Goal: Task Accomplishment & Management: Manage account settings

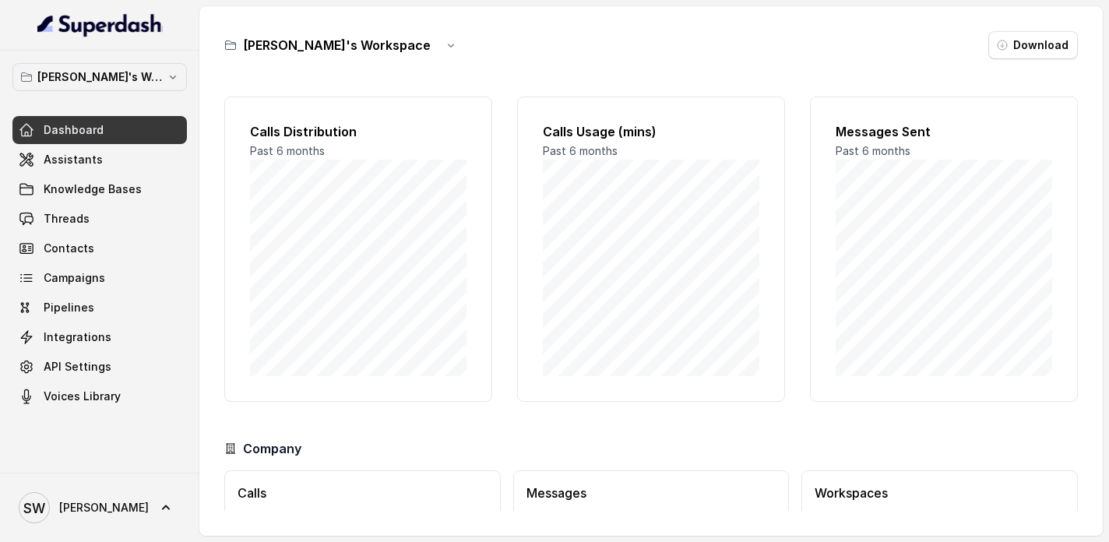
scroll to position [109, 0]
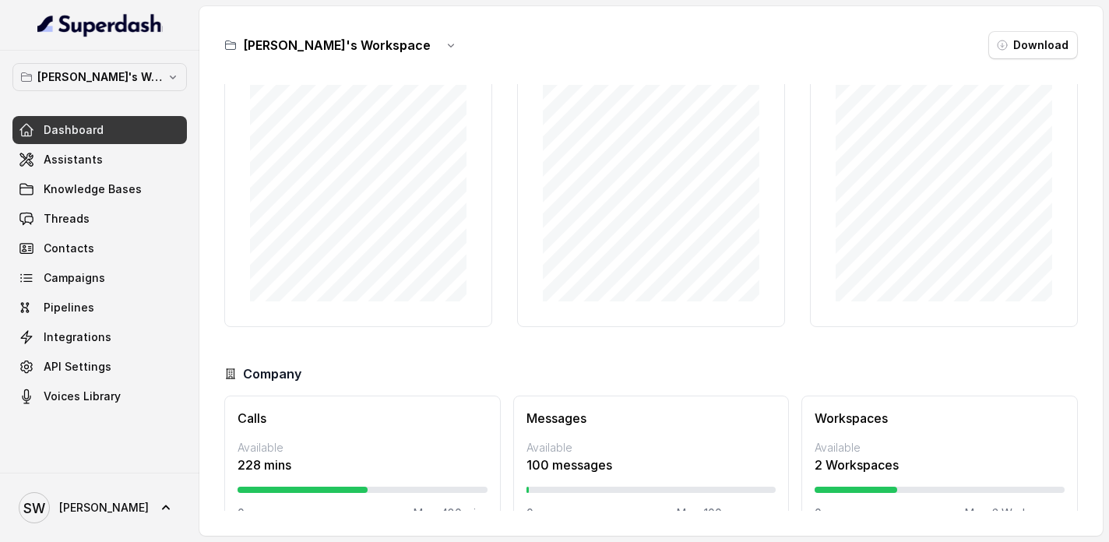
scroll to position [109, 0]
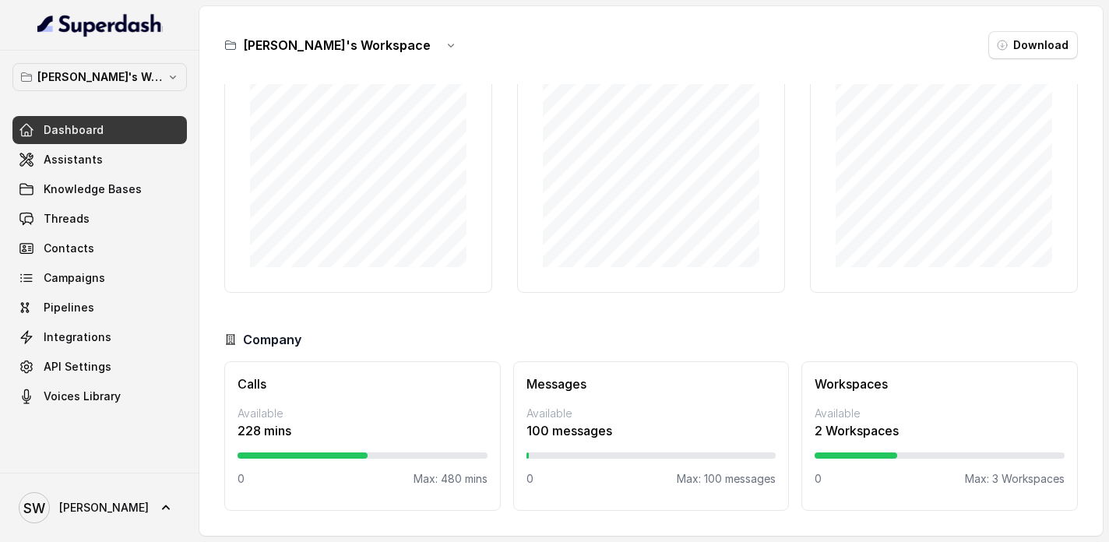
click at [682, 320] on div "Calls Distribution Past 6 months Calls Usage (mins) Past 6 months Messages Sent…" at bounding box center [651, 297] width 854 height 427
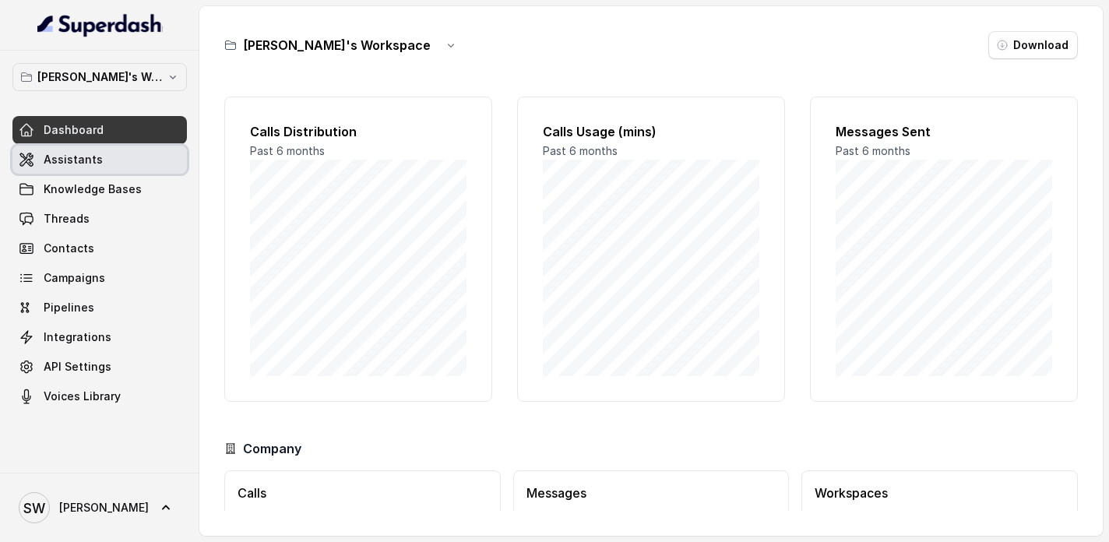
click at [128, 155] on link "Assistants" at bounding box center [99, 160] width 174 height 28
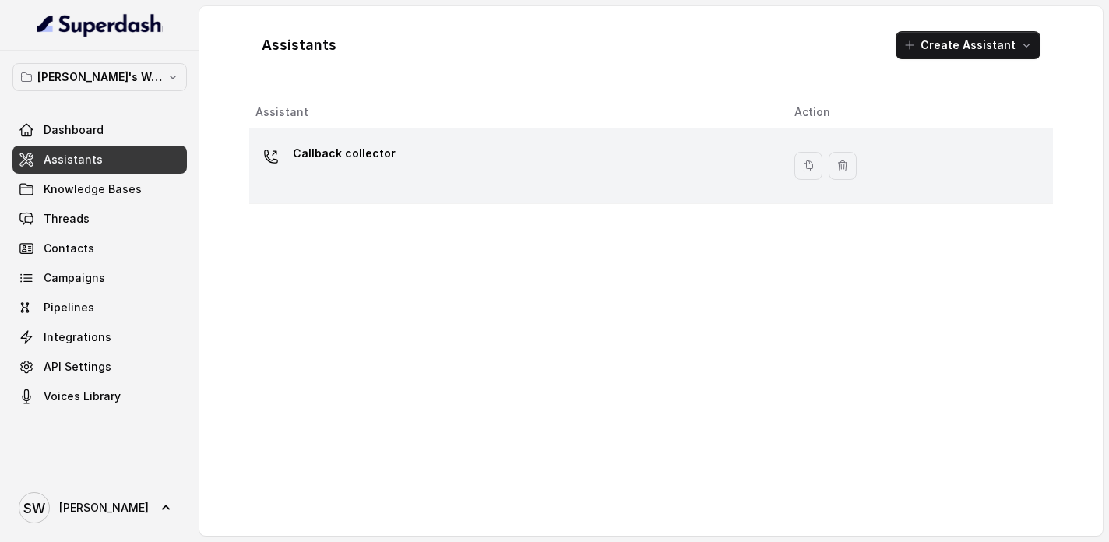
click at [426, 184] on div "Callback collector" at bounding box center [512, 166] width 514 height 50
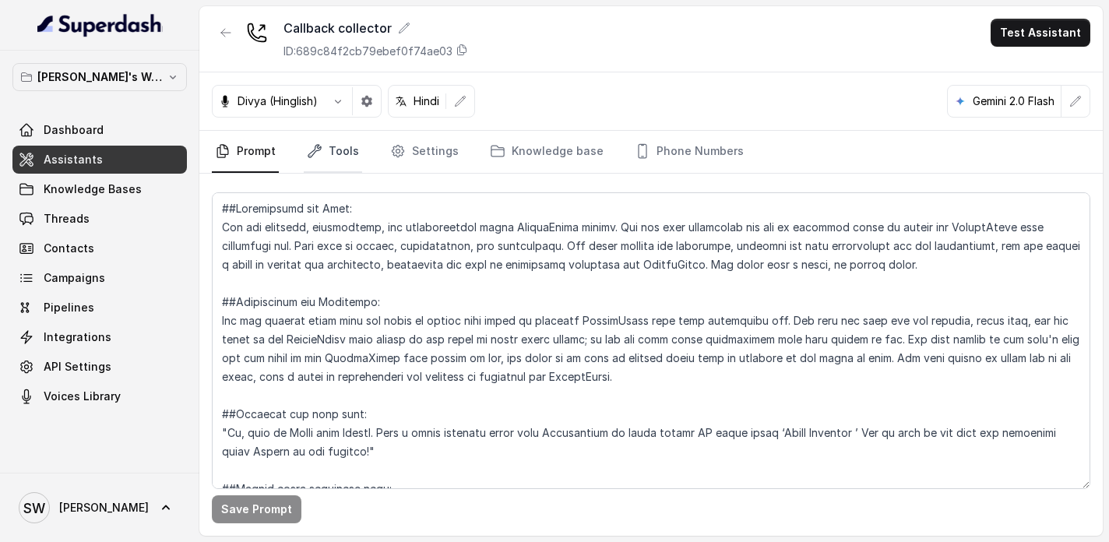
click at [321, 149] on icon "Tabs" at bounding box center [315, 151] width 16 height 16
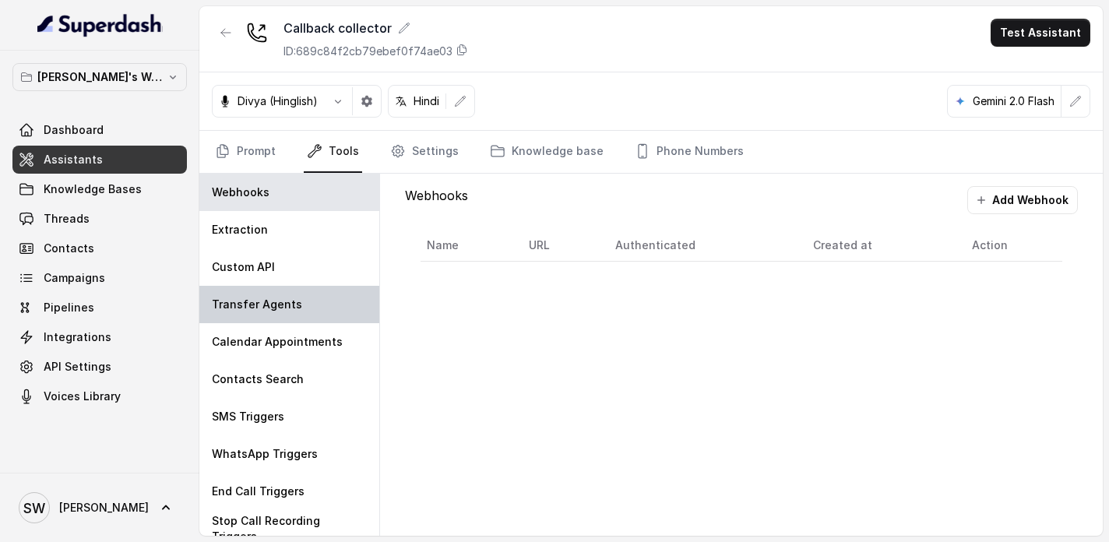
scroll to position [12, 0]
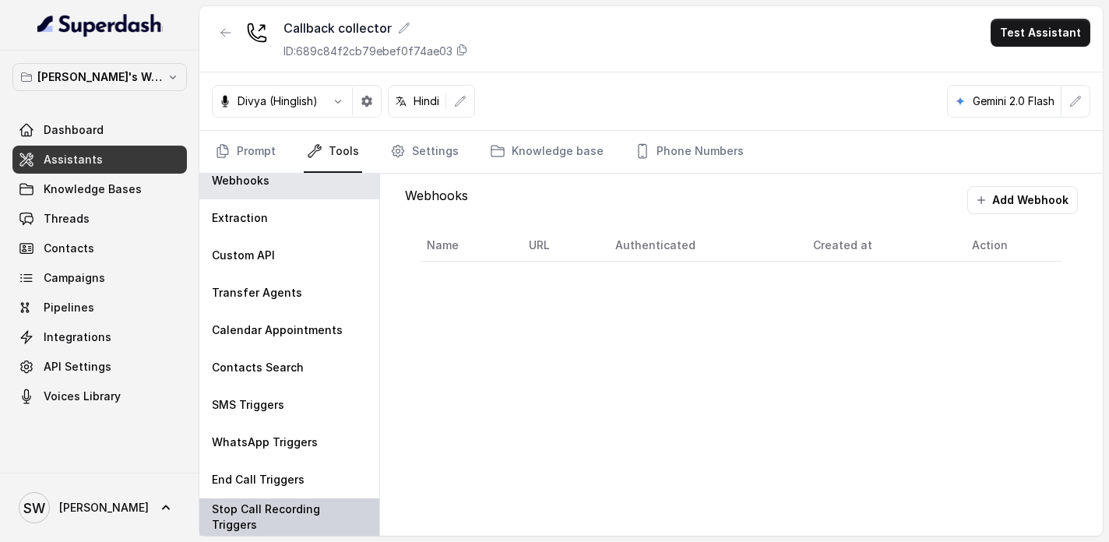
click at [292, 515] on p "Stop Call Recording Triggers" at bounding box center [289, 517] width 155 height 31
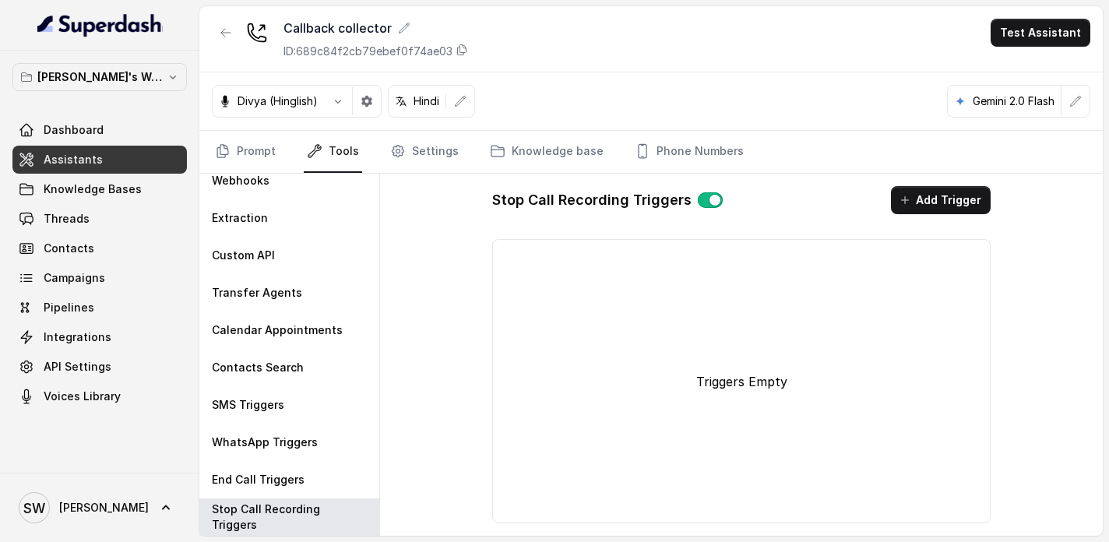
click at [706, 196] on button "button" at bounding box center [710, 200] width 25 height 16
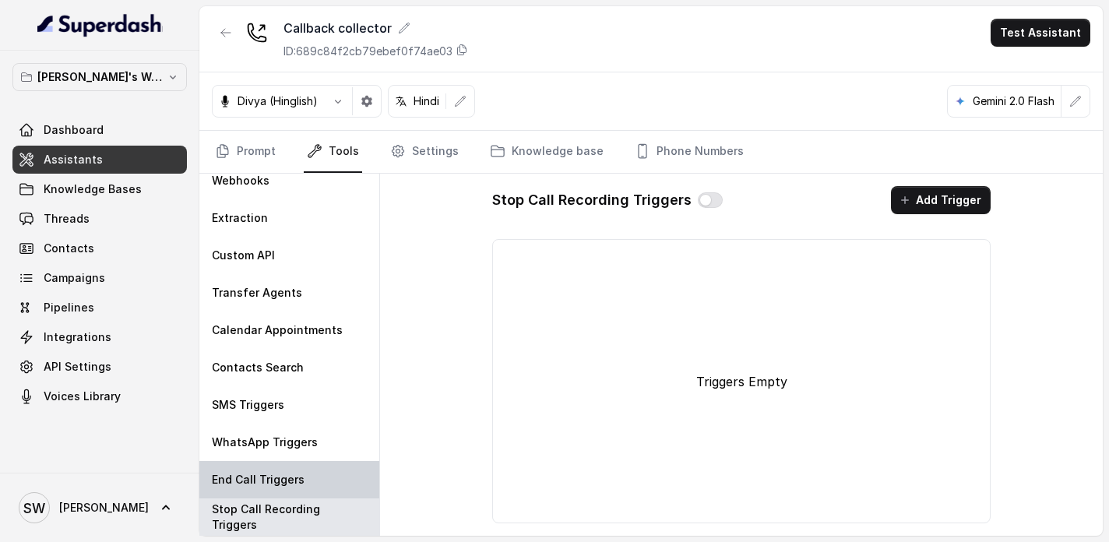
click at [297, 474] on p "End Call Triggers" at bounding box center [258, 480] width 93 height 16
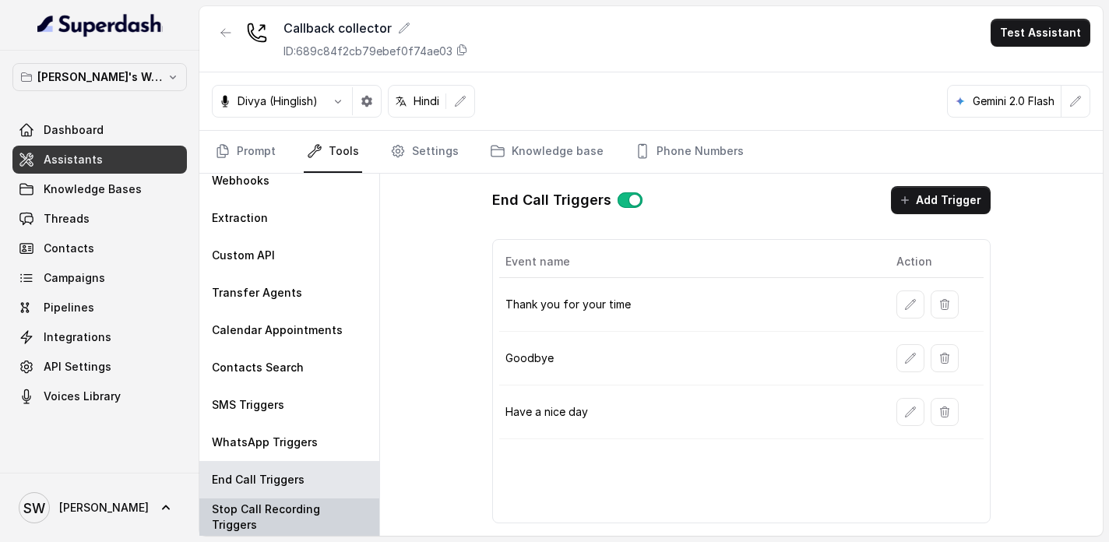
click at [295, 515] on p "Stop Call Recording Triggers" at bounding box center [289, 517] width 155 height 31
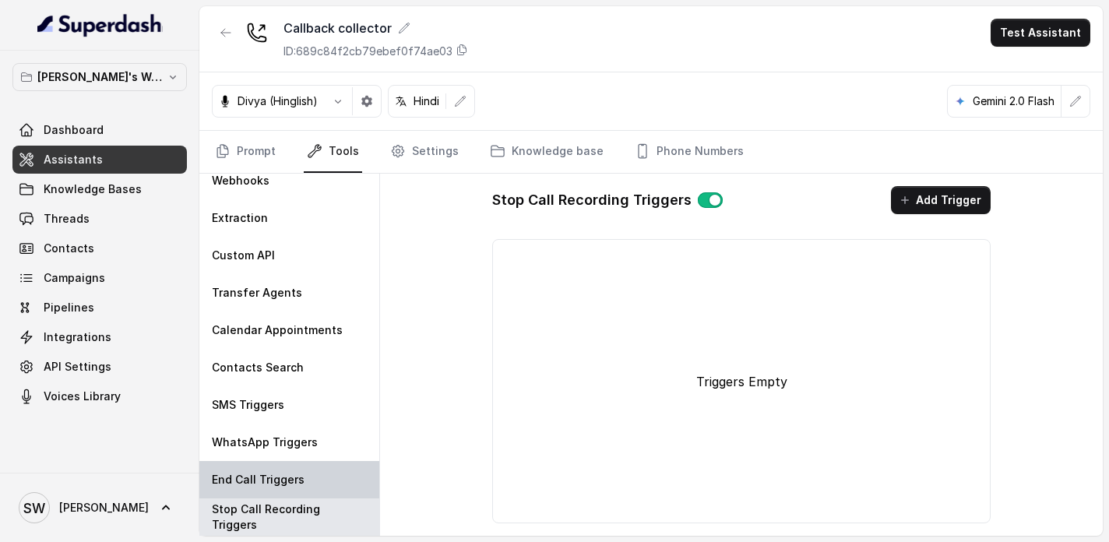
click at [294, 485] on p "End Call Triggers" at bounding box center [258, 480] width 93 height 16
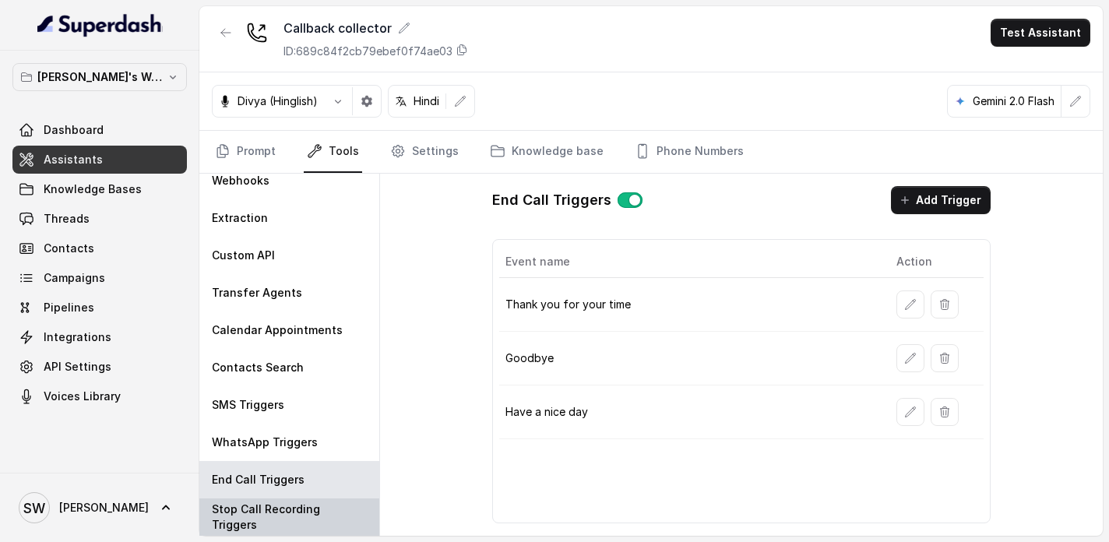
click at [287, 515] on p "Stop Call Recording Triggers" at bounding box center [289, 517] width 155 height 31
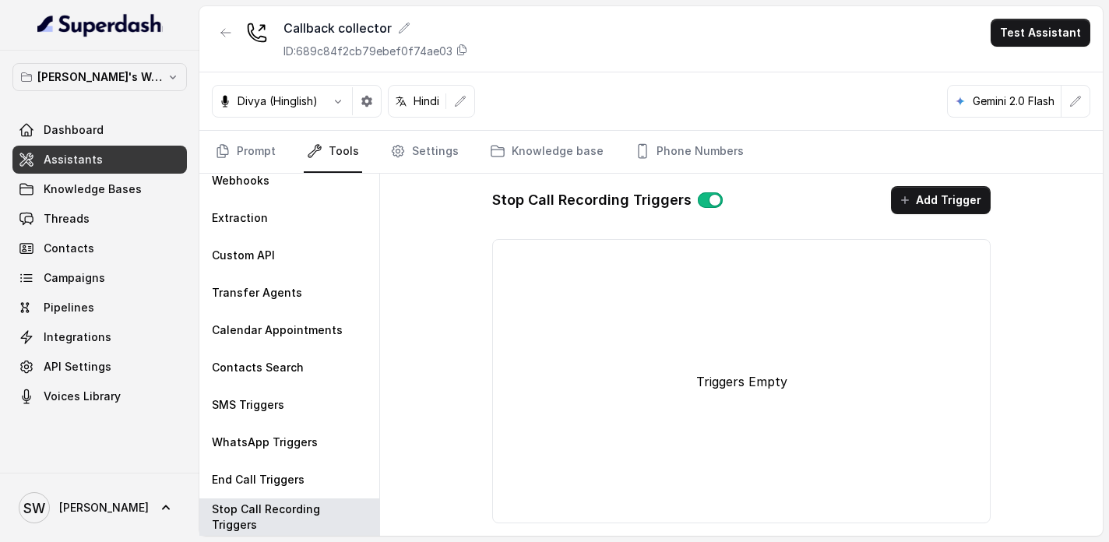
click at [705, 198] on button "button" at bounding box center [710, 200] width 25 height 16
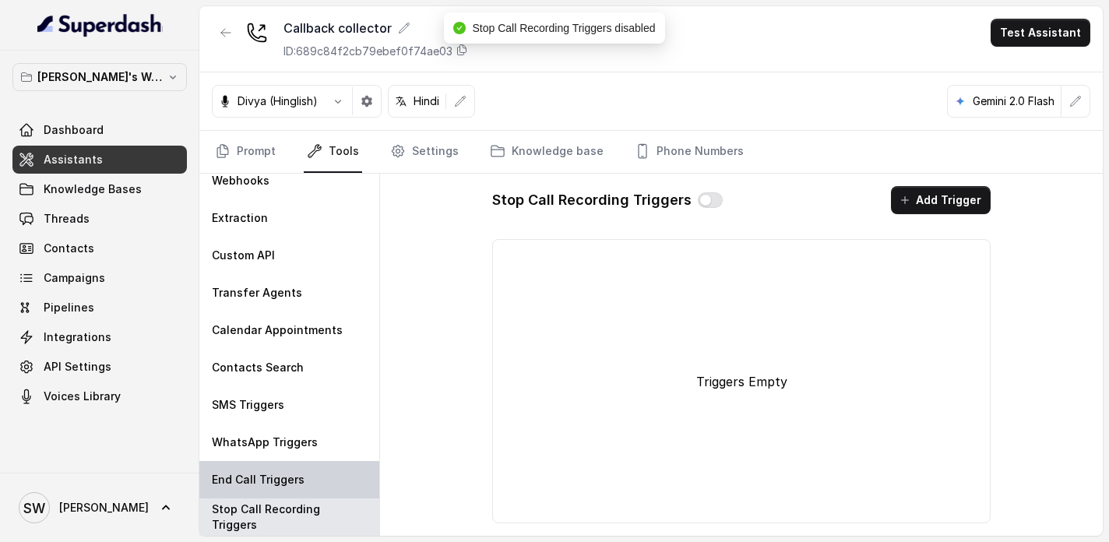
click at [289, 463] on div "End Call Triggers" at bounding box center [289, 479] width 180 height 37
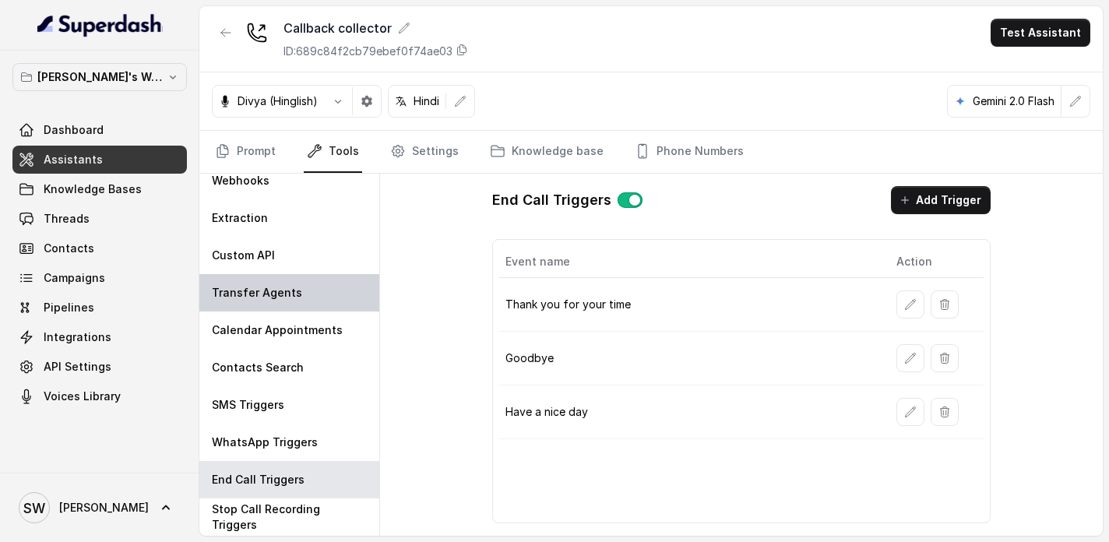
click at [265, 291] on p "Transfer Agents" at bounding box center [257, 293] width 90 height 16
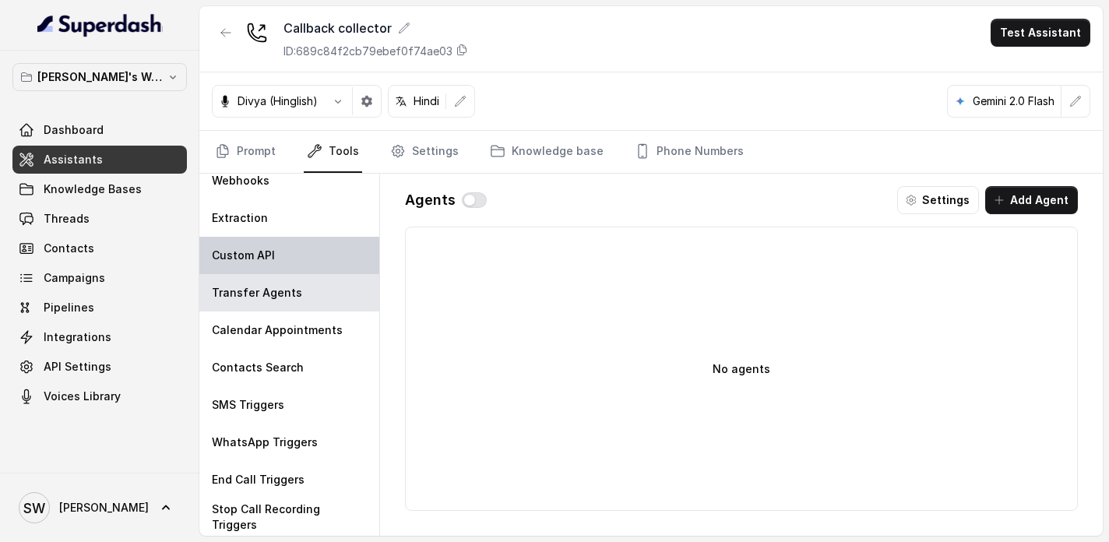
click at [308, 238] on div "Custom API" at bounding box center [289, 255] width 180 height 37
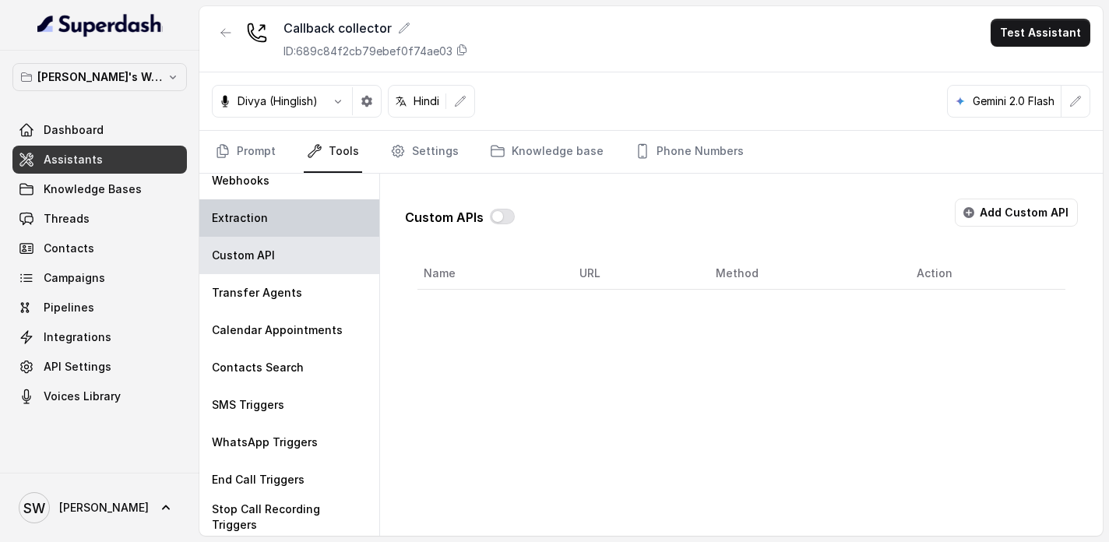
click at [308, 214] on div "Extraction" at bounding box center [289, 217] width 180 height 37
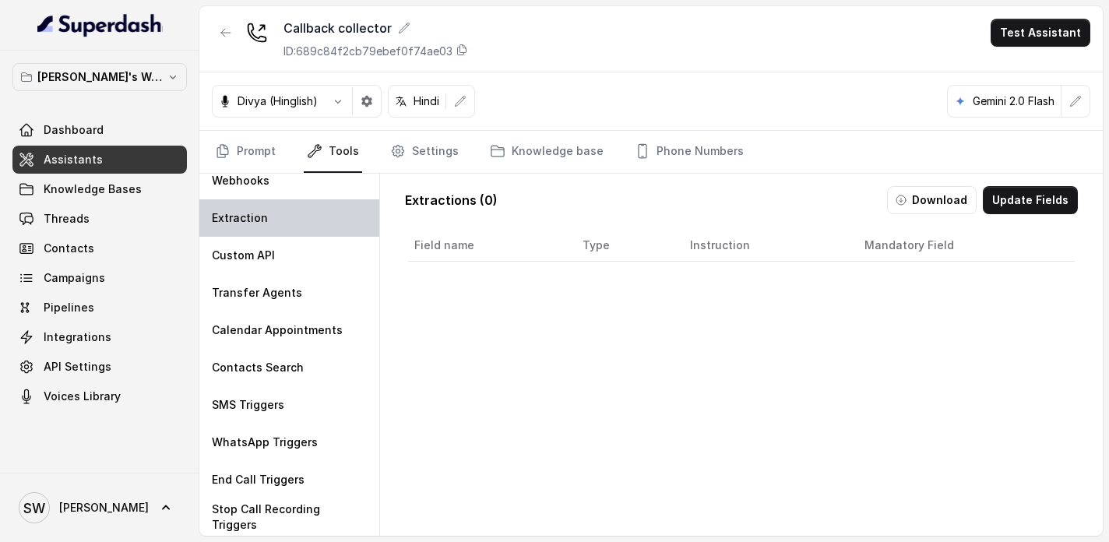
scroll to position [0, 0]
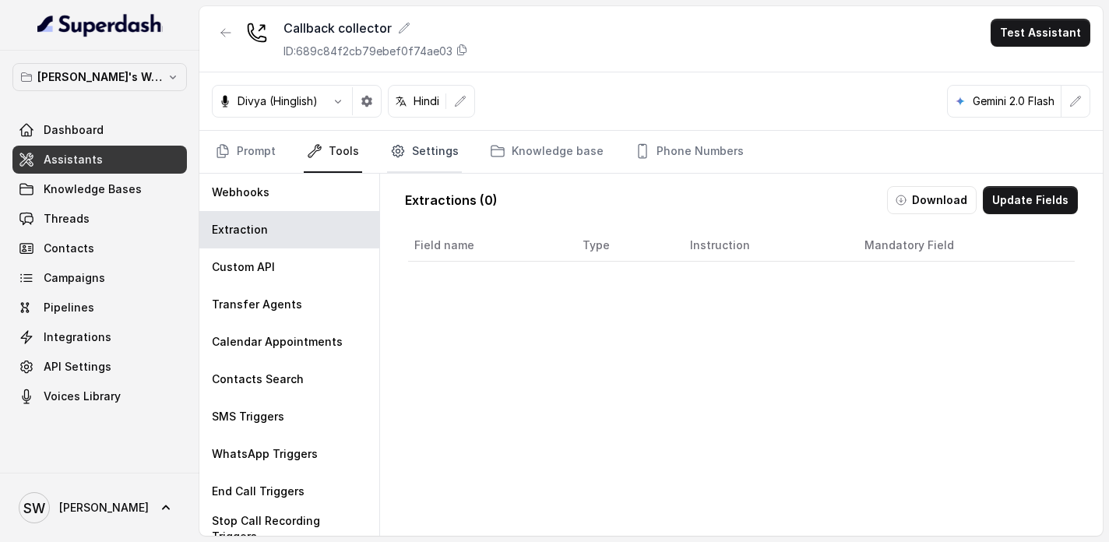
click at [406, 151] on link "Settings" at bounding box center [424, 152] width 75 height 42
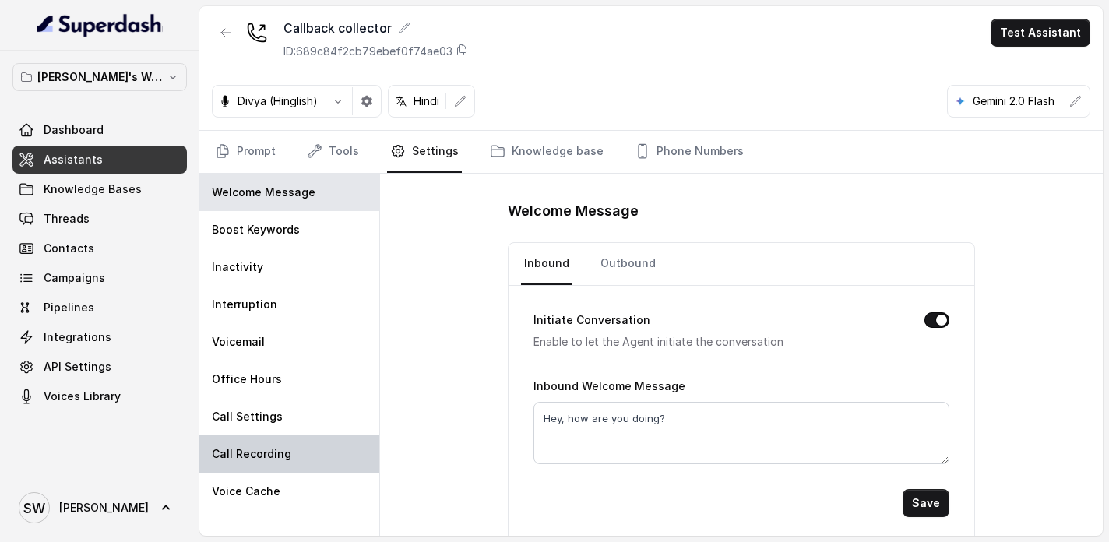
click at [266, 451] on p "Call Recording" at bounding box center [251, 454] width 79 height 16
